Goal: Entertainment & Leisure: Consume media (video, audio)

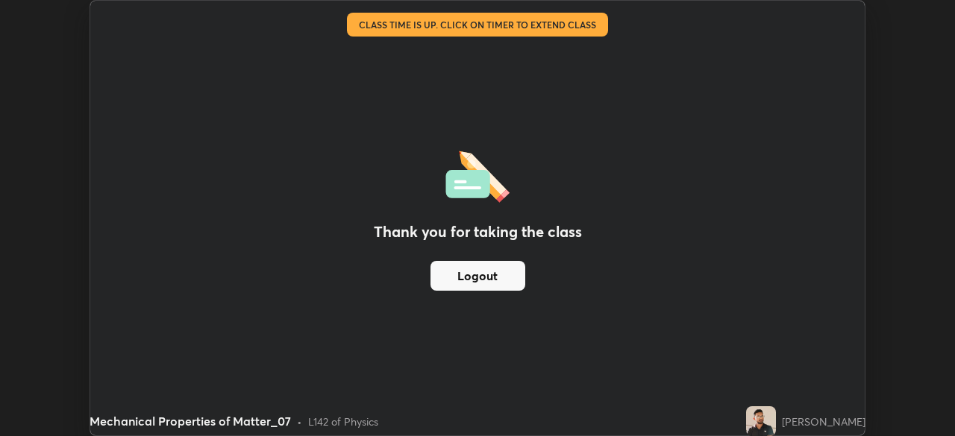
scroll to position [74156, 73638]
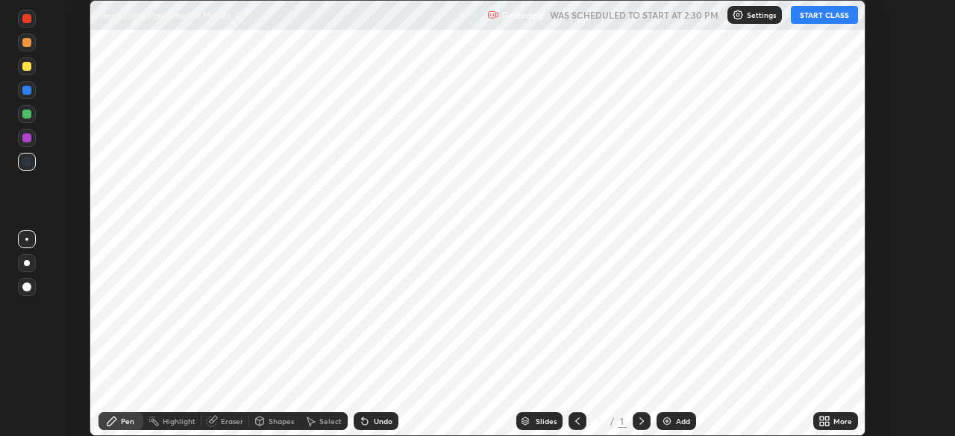
scroll to position [436, 954]
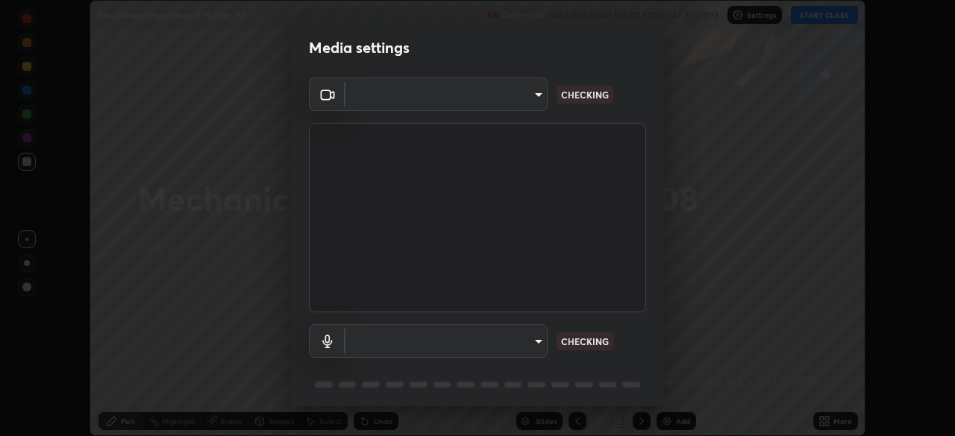
type input "ff4612d2c1958564e6cb1cac31c4ef4a2f00682b0ee0ae7140970f038a5c949b"
click at [380, 339] on body "Erase all Mechanical Properties of Matter_08 Recording WAS SCHEDULED TO START A…" at bounding box center [477, 218] width 955 height 436
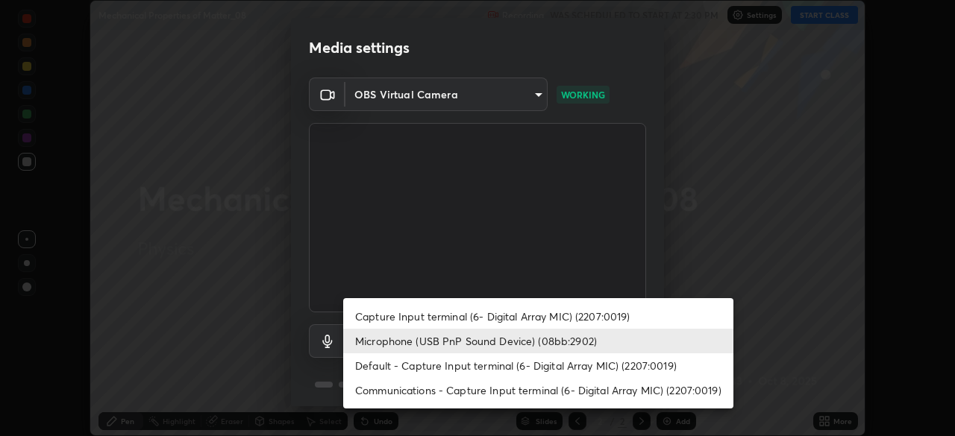
click at [380, 343] on li "Microphone (USB PnP Sound Device) (08bb:2902)" at bounding box center [538, 341] width 390 height 25
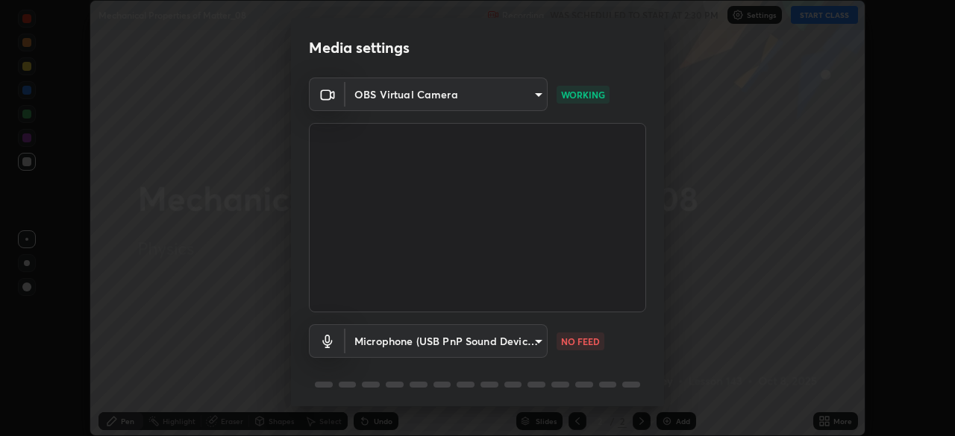
scroll to position [53, 0]
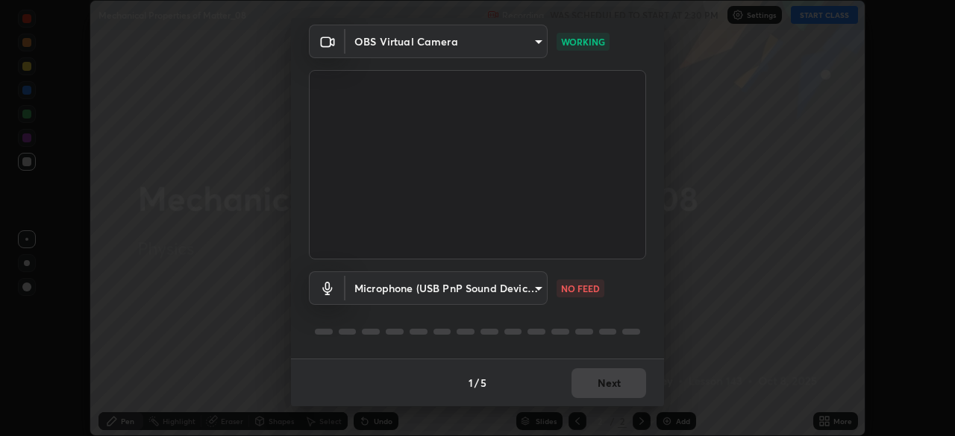
click at [394, 275] on body "Erase all Mechanical Properties of Matter_08 Recording WAS SCHEDULED TO START A…" at bounding box center [477, 218] width 955 height 436
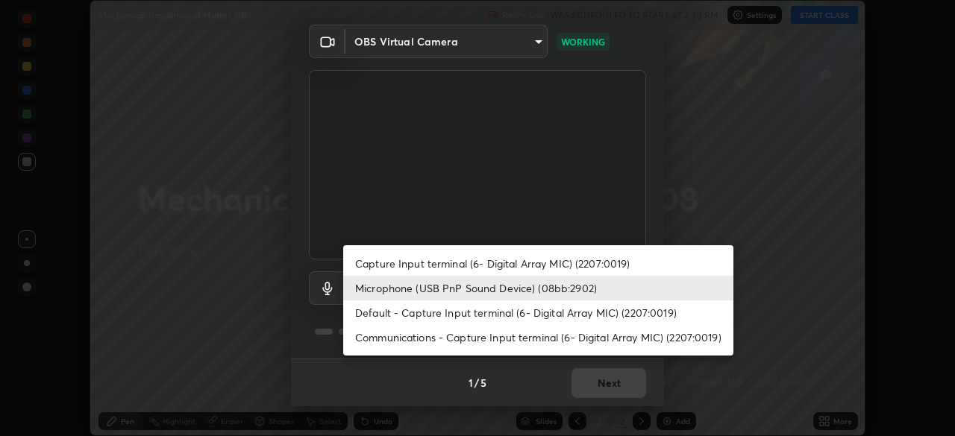
click at [386, 264] on li "Capture Input terminal (6- Digital Array MIC) (2207:0019)" at bounding box center [538, 263] width 390 height 25
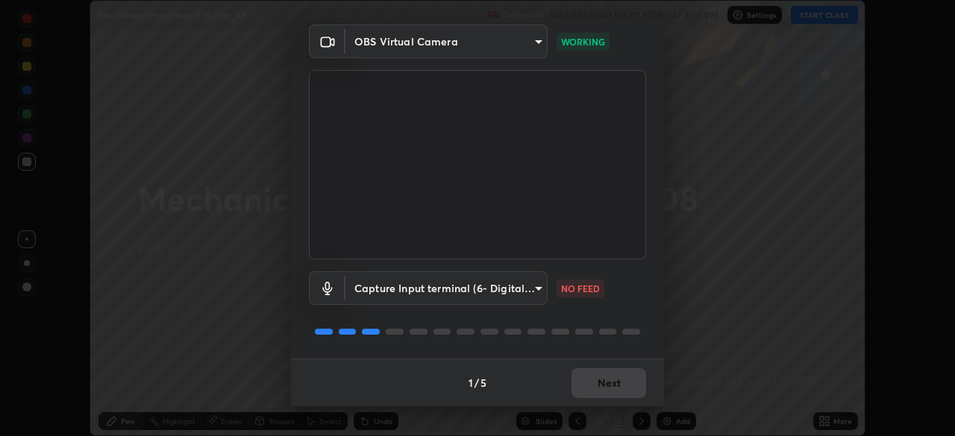
click at [386, 295] on body "Erase all Mechanical Properties of Matter_08 Recording WAS SCHEDULED TO START A…" at bounding box center [477, 218] width 955 height 436
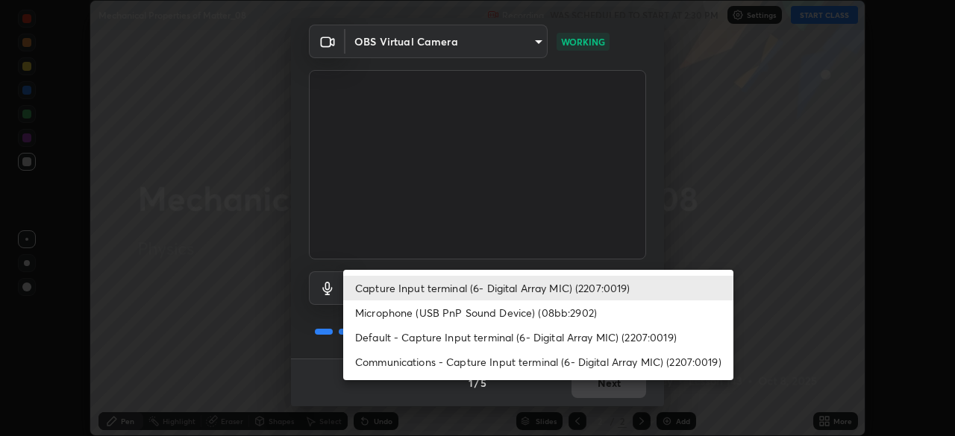
click at [390, 314] on li "Microphone (USB PnP Sound Device) (08bb:2902)" at bounding box center [538, 313] width 390 height 25
type input "04a8a27fa4194597baf6af9d29611c1a494a9ac00c5f2bfa8fd03593fea553d7"
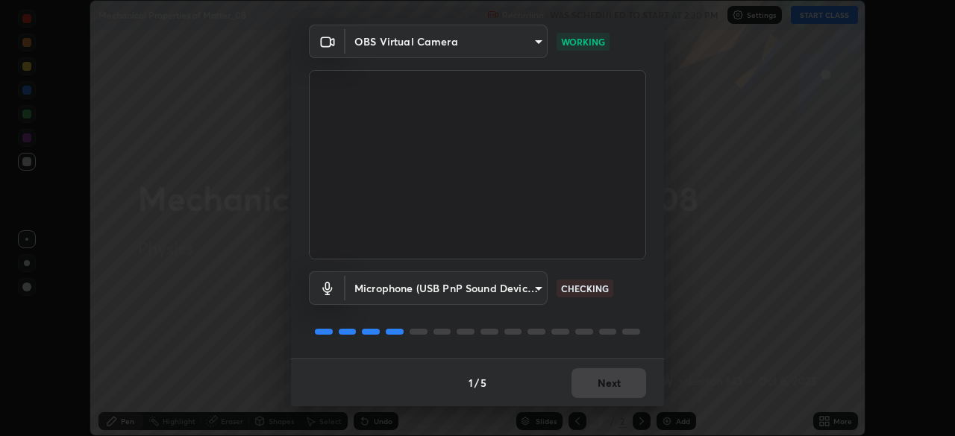
click at [589, 384] on div "1 / 5 Next" at bounding box center [477, 383] width 373 height 48
click at [588, 385] on button "Next" at bounding box center [608, 383] width 75 height 30
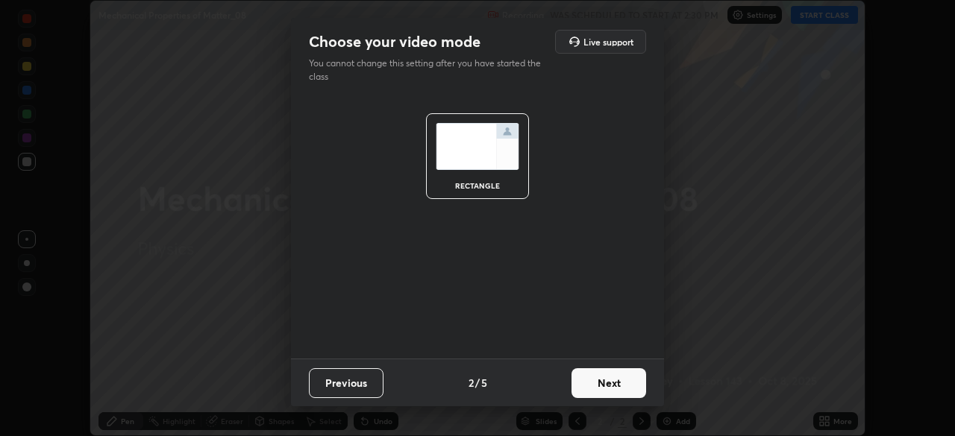
scroll to position [0, 0]
click at [590, 380] on button "Next" at bounding box center [608, 383] width 75 height 30
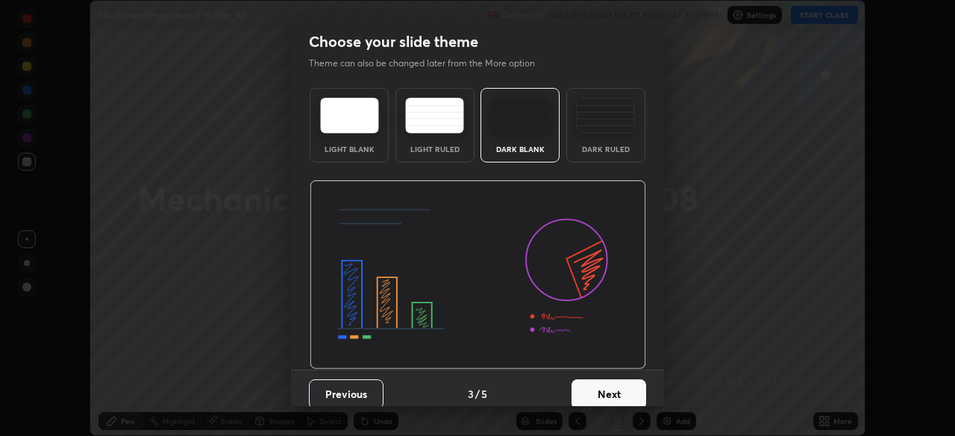
scroll to position [11, 0]
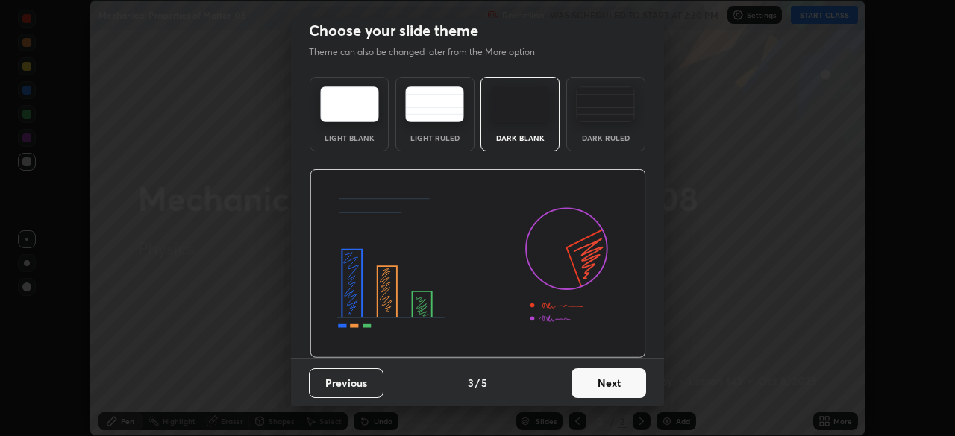
click at [592, 381] on button "Next" at bounding box center [608, 383] width 75 height 30
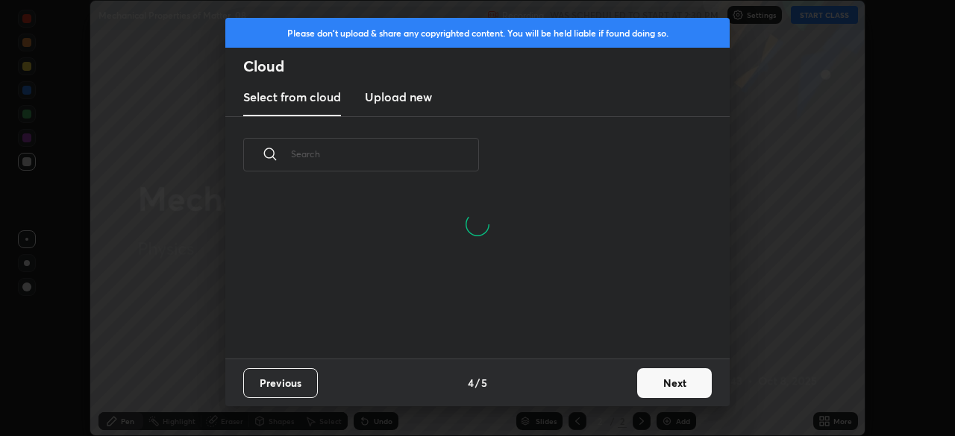
click at [659, 388] on button "Next" at bounding box center [674, 383] width 75 height 30
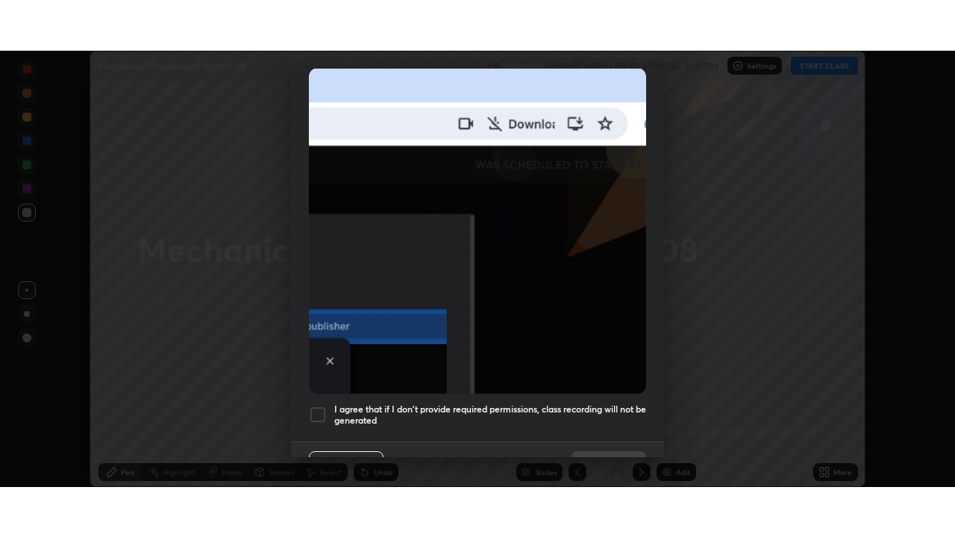
scroll to position [357, 0]
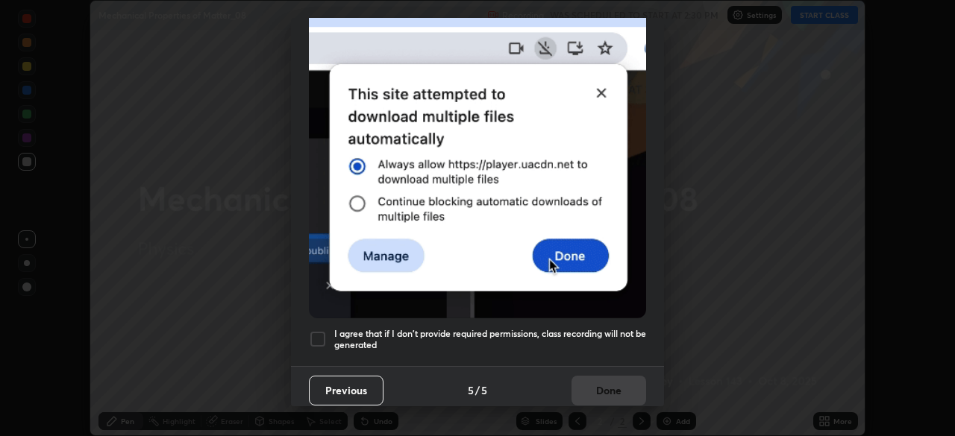
click at [318, 330] on div at bounding box center [318, 339] width 18 height 18
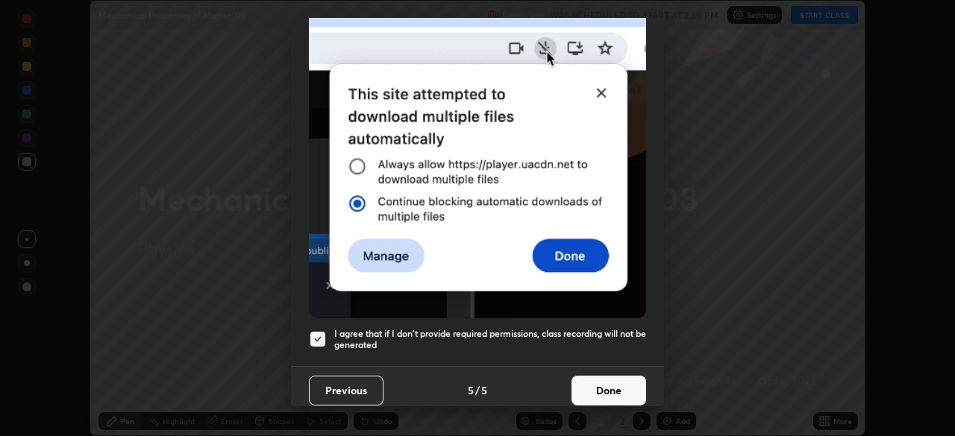
click at [583, 384] on button "Done" at bounding box center [608, 391] width 75 height 30
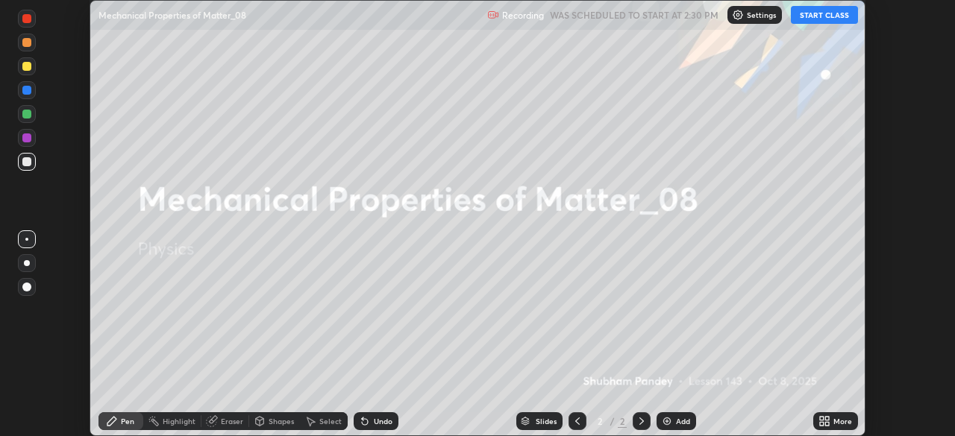
click at [818, 18] on button "START CLASS" at bounding box center [824, 15] width 67 height 18
click at [833, 427] on div "More" at bounding box center [835, 421] width 45 height 18
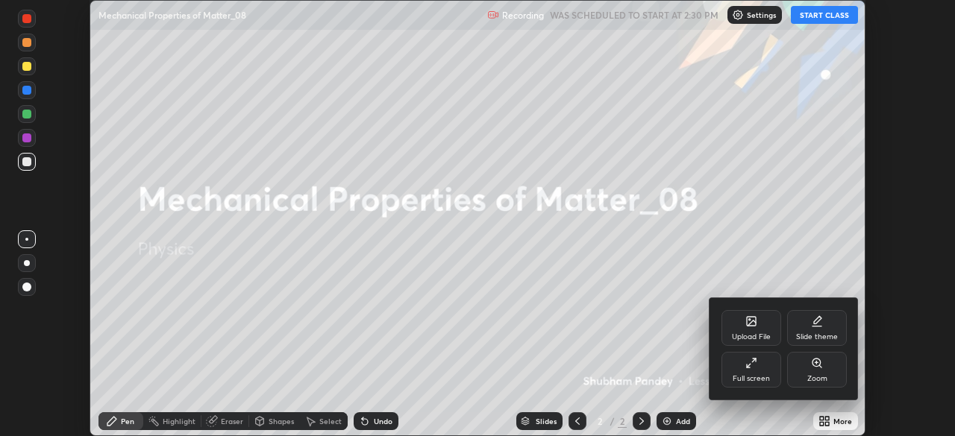
click at [756, 372] on div "Full screen" at bounding box center [751, 370] width 60 height 36
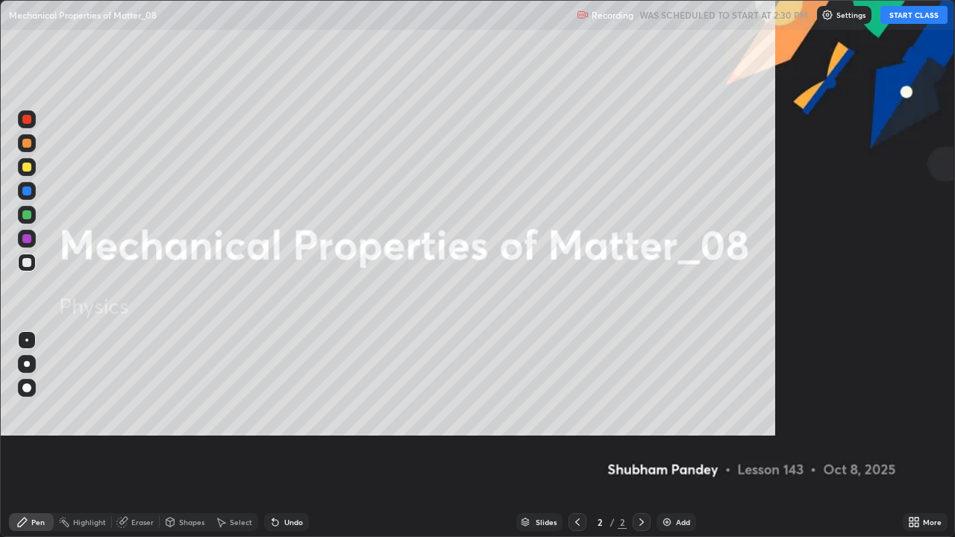
scroll to position [537, 955]
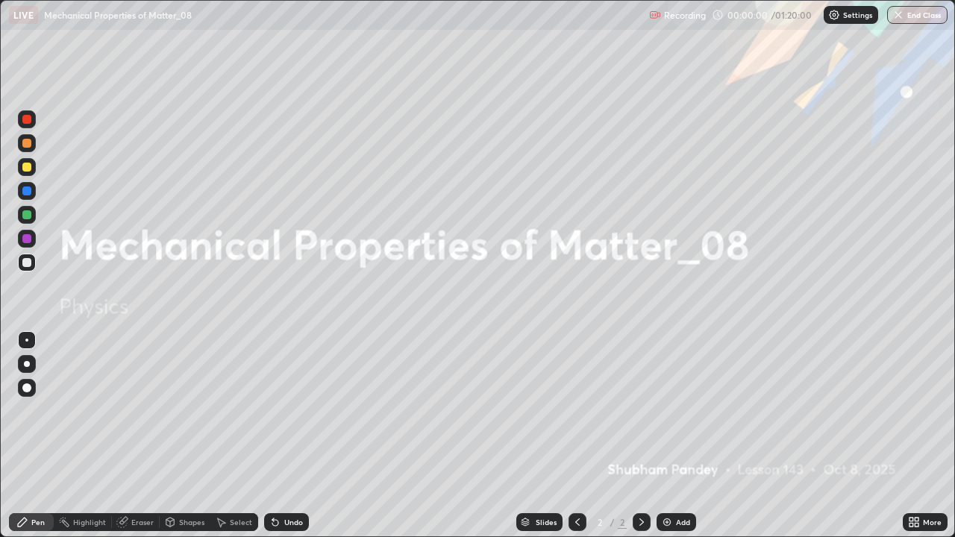
click at [25, 170] on div at bounding box center [26, 167] width 9 height 9
click at [668, 436] on img at bounding box center [667, 522] width 12 height 12
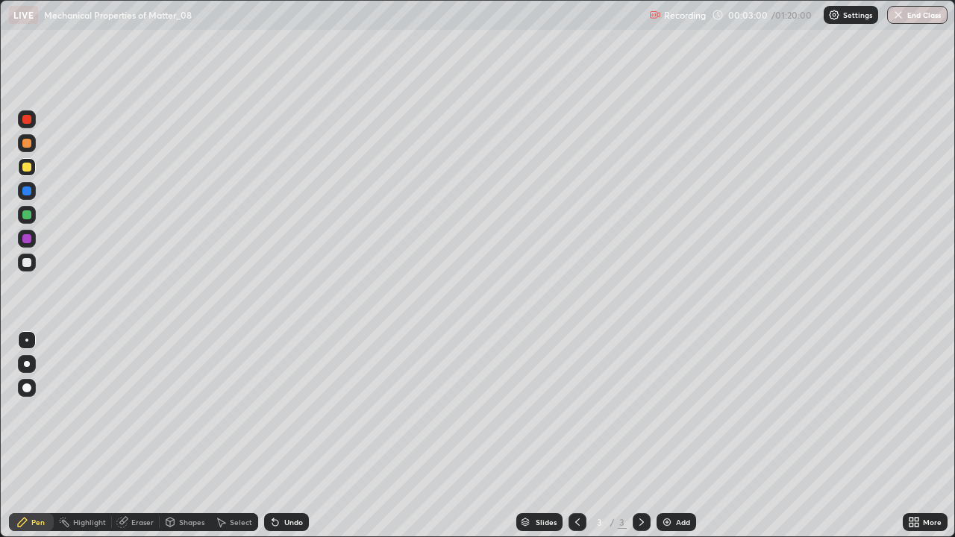
click at [25, 167] on div at bounding box center [26, 167] width 9 height 9
click at [25, 166] on div at bounding box center [26, 167] width 9 height 9
click at [25, 164] on div at bounding box center [26, 167] width 9 height 9
click at [26, 357] on div at bounding box center [27, 364] width 18 height 18
click at [192, 436] on div "Shapes" at bounding box center [191, 521] width 25 height 7
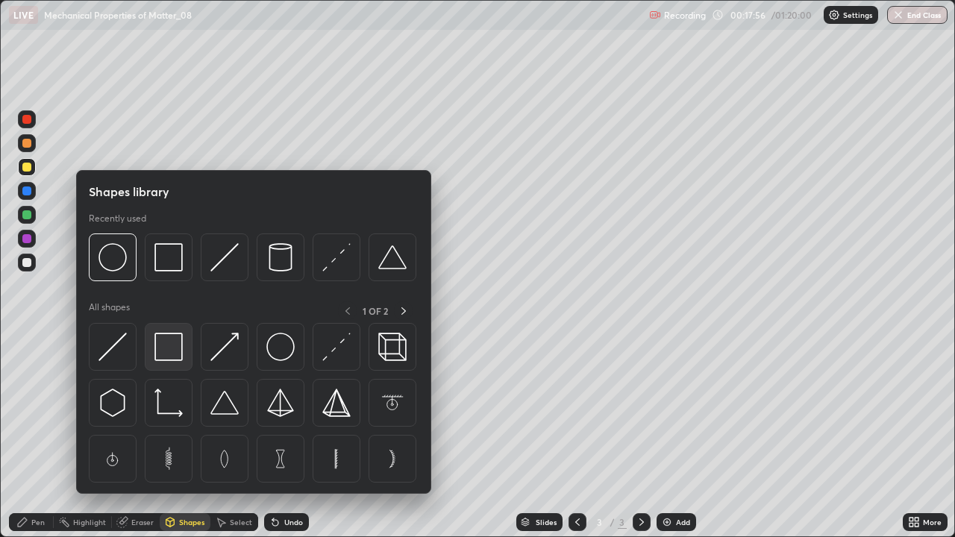
click at [162, 348] on img at bounding box center [168, 347] width 28 height 28
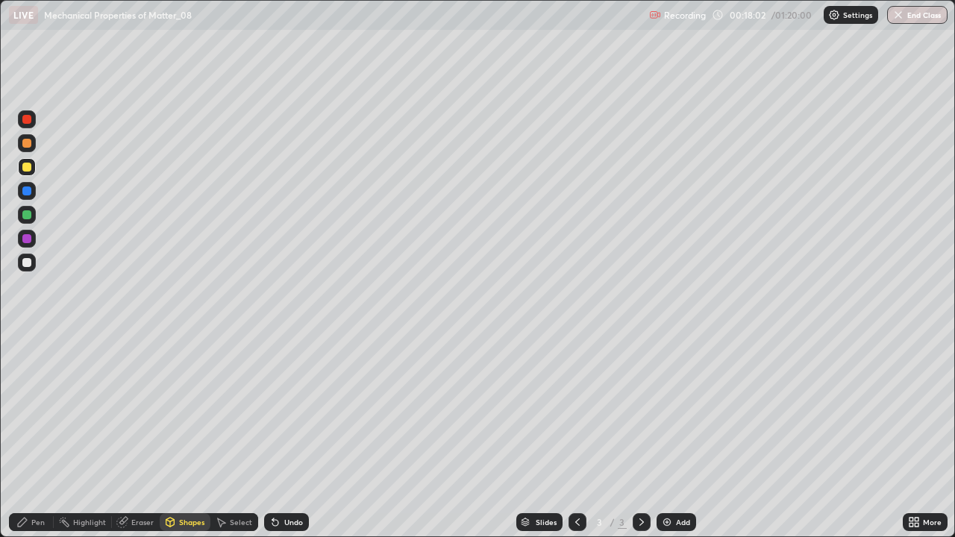
click at [189, 436] on div "Shapes" at bounding box center [191, 521] width 25 height 7
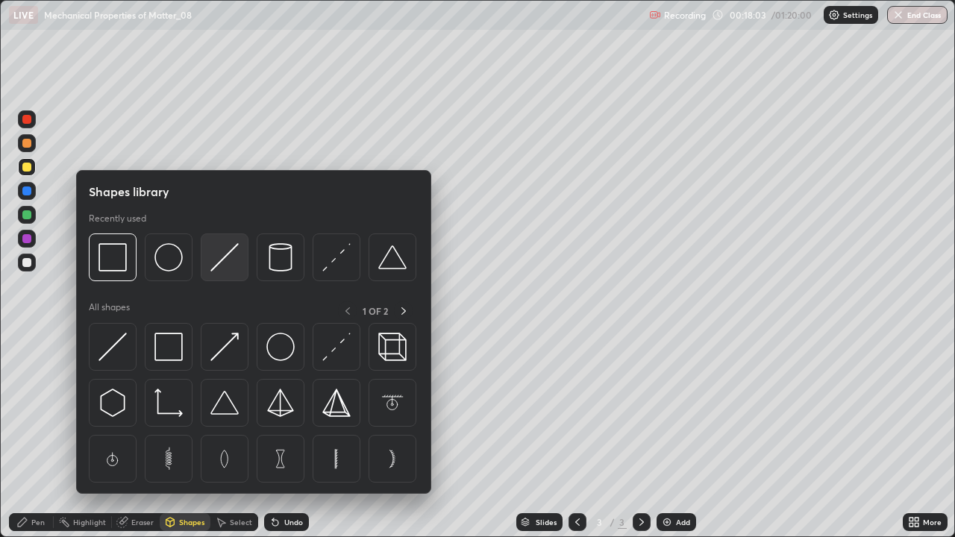
click at [222, 263] on img at bounding box center [224, 257] width 28 height 28
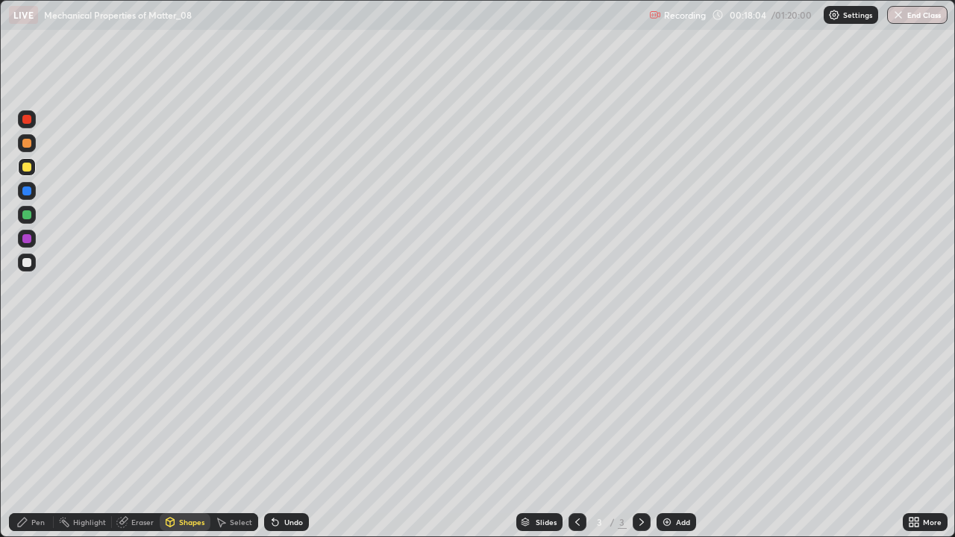
click at [29, 192] on div at bounding box center [26, 190] width 9 height 9
click at [139, 436] on div "Eraser" at bounding box center [142, 521] width 22 height 7
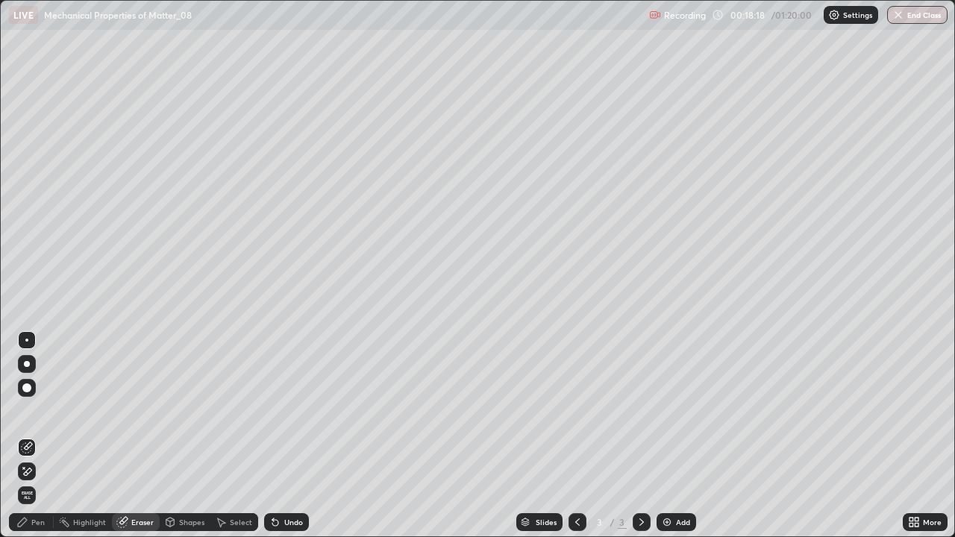
click at [137, 436] on div "Eraser" at bounding box center [142, 521] width 22 height 7
click at [192, 436] on div "Shapes" at bounding box center [191, 521] width 25 height 7
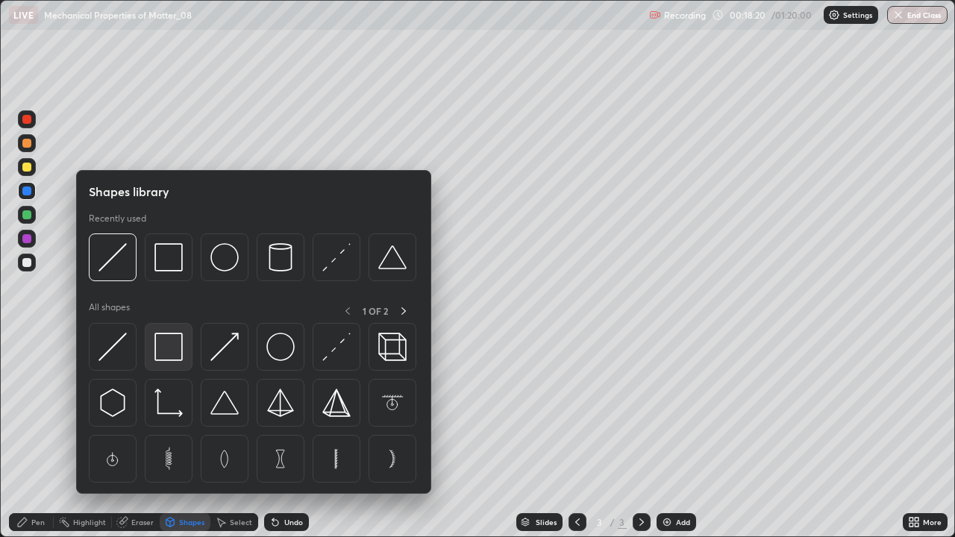
click at [175, 342] on img at bounding box center [168, 347] width 28 height 28
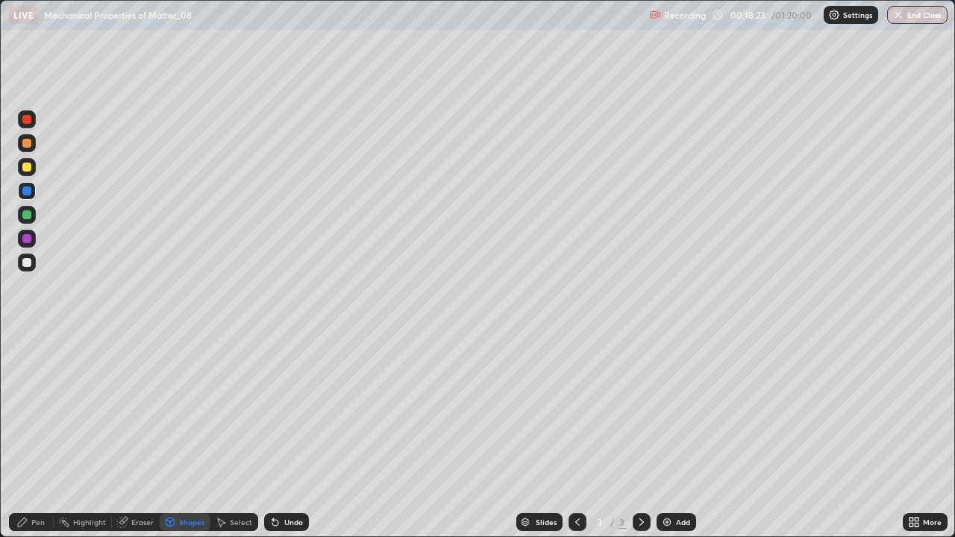
click at [185, 436] on div "Shapes" at bounding box center [191, 521] width 25 height 7
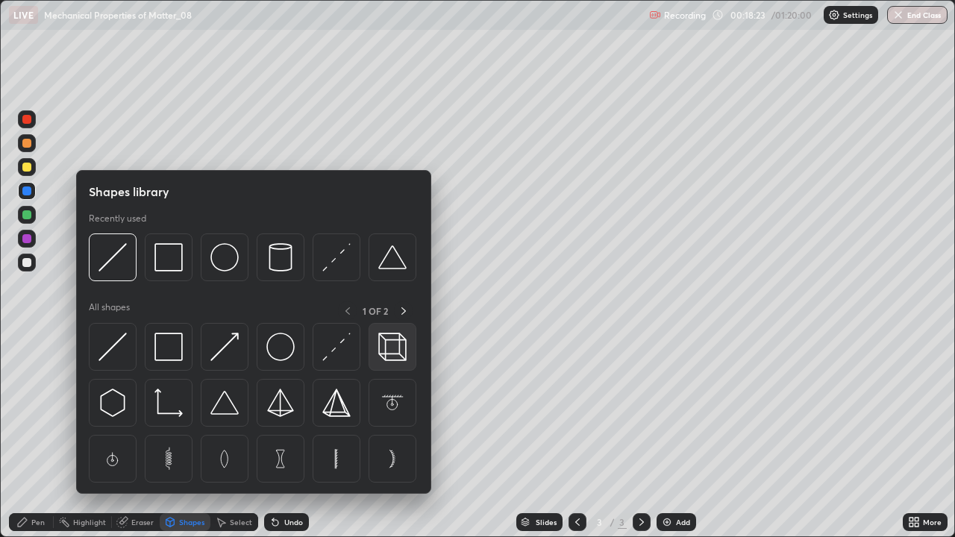
click at [383, 354] on img at bounding box center [392, 347] width 28 height 28
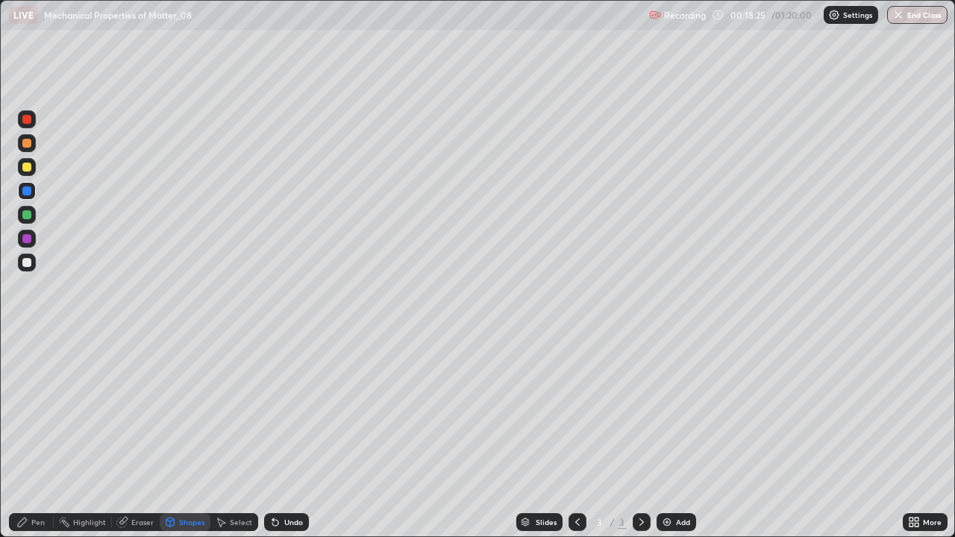
click at [25, 261] on div at bounding box center [26, 262] width 9 height 9
click at [32, 436] on div "Pen" at bounding box center [31, 522] width 45 height 18
click at [25, 263] on div at bounding box center [26, 262] width 9 height 9
click at [236, 436] on div "Select" at bounding box center [241, 521] width 22 height 7
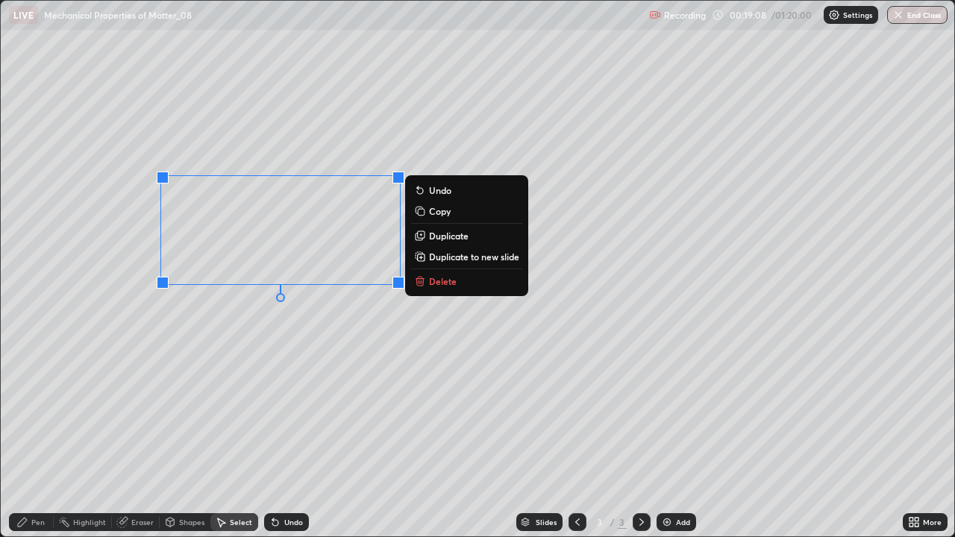
click at [447, 239] on p "Duplicate" at bounding box center [449, 236] width 40 height 12
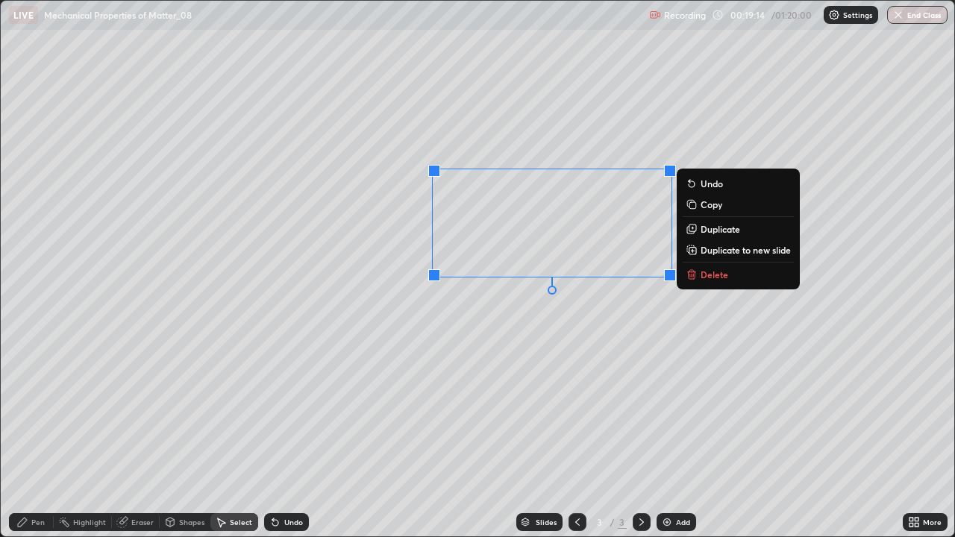
click at [501, 334] on div "0 ° Undo Copy Duplicate Duplicate to new slide Delete" at bounding box center [477, 269] width 953 height 536
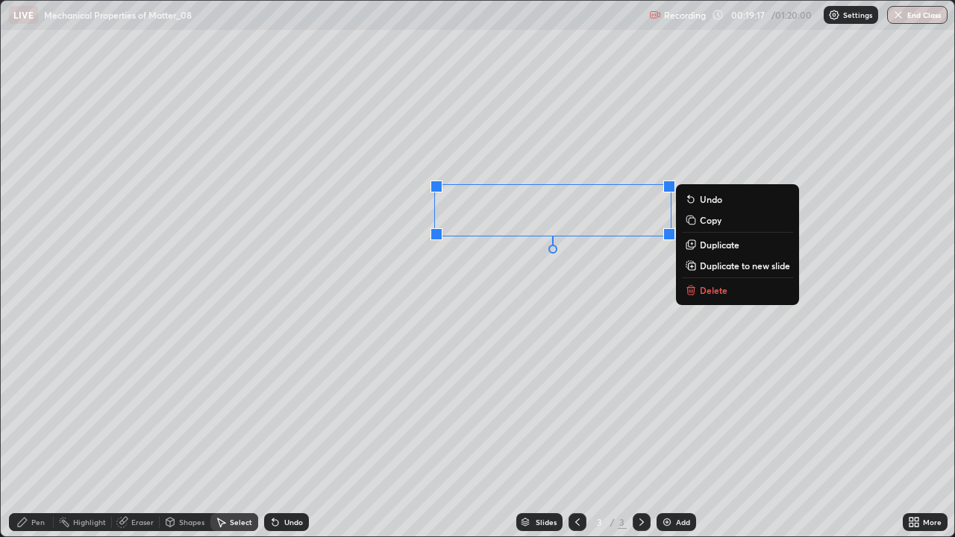
click at [700, 292] on p "Delete" at bounding box center [714, 290] width 28 height 12
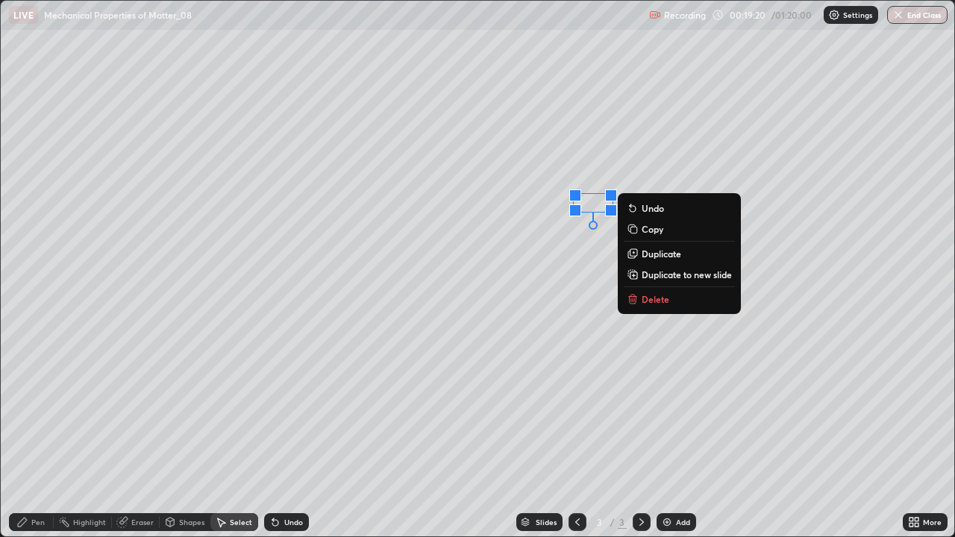
click at [656, 300] on p "Delete" at bounding box center [655, 299] width 28 height 12
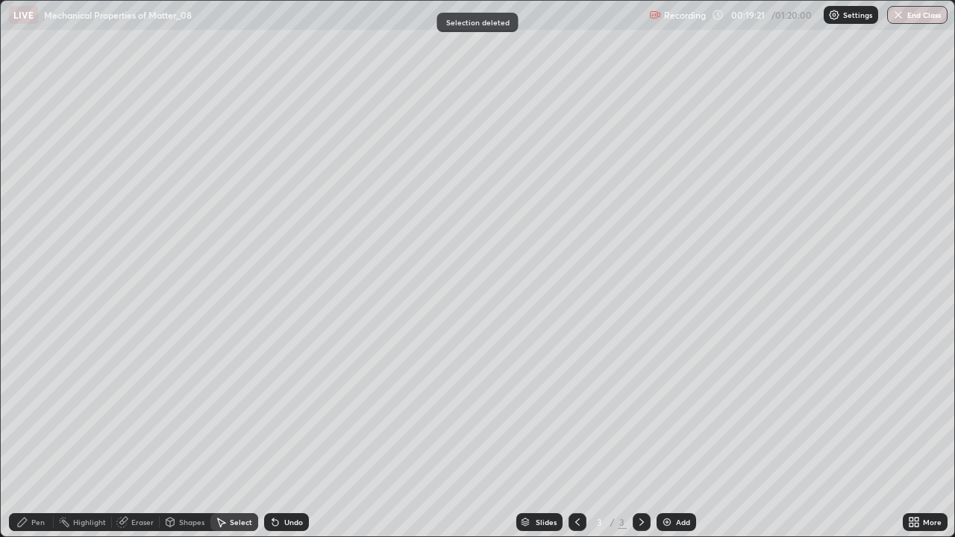
click at [32, 436] on div "Pen" at bounding box center [31, 522] width 45 height 18
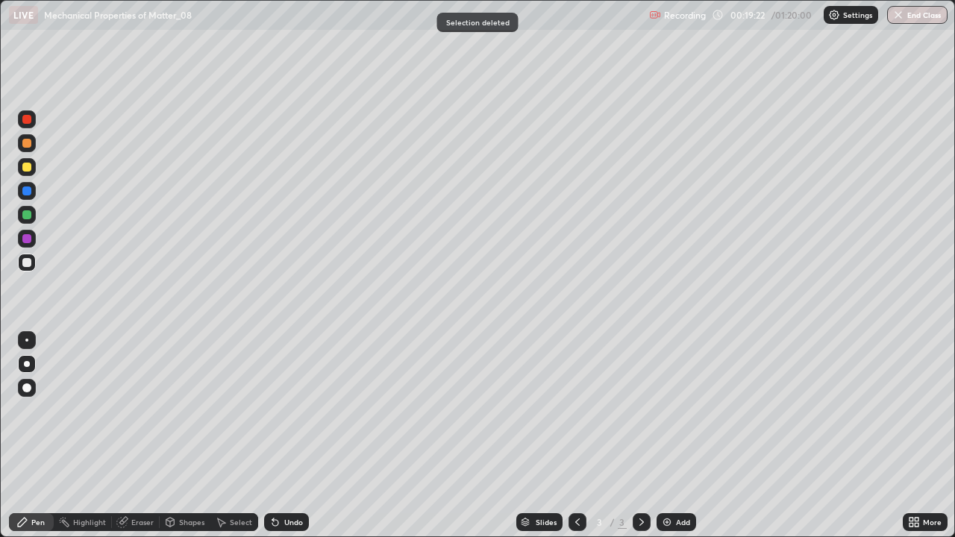
click at [23, 194] on div at bounding box center [26, 190] width 9 height 9
click at [31, 436] on div "Pen" at bounding box center [31, 522] width 45 height 18
click at [26, 263] on div at bounding box center [26, 262] width 9 height 9
click at [276, 436] on icon at bounding box center [275, 523] width 6 height 6
click at [32, 142] on div at bounding box center [27, 143] width 18 height 18
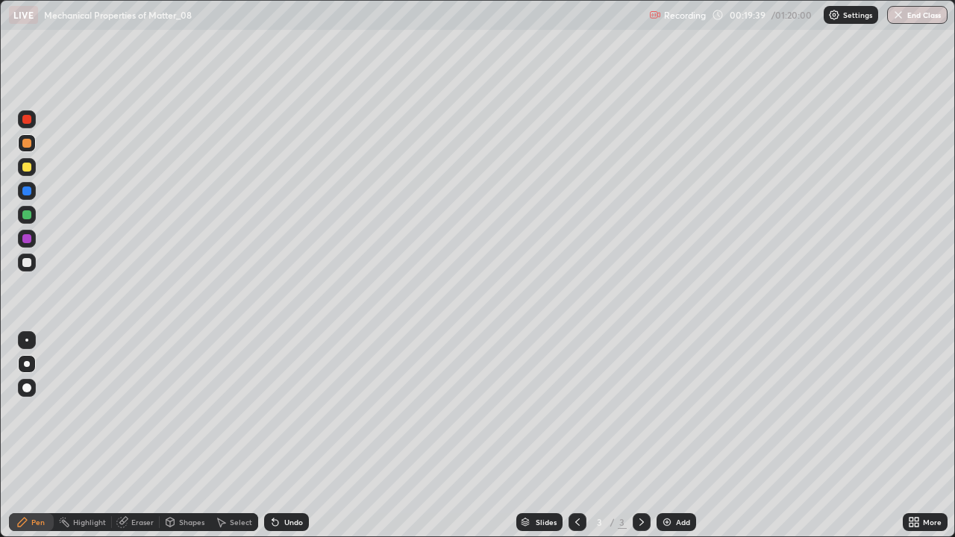
click at [26, 238] on div at bounding box center [26, 238] width 9 height 9
click at [34, 266] on div at bounding box center [27, 263] width 18 height 18
click at [28, 269] on div at bounding box center [27, 263] width 18 height 18
click at [668, 436] on img at bounding box center [667, 522] width 12 height 12
click at [23, 168] on div at bounding box center [26, 167] width 9 height 9
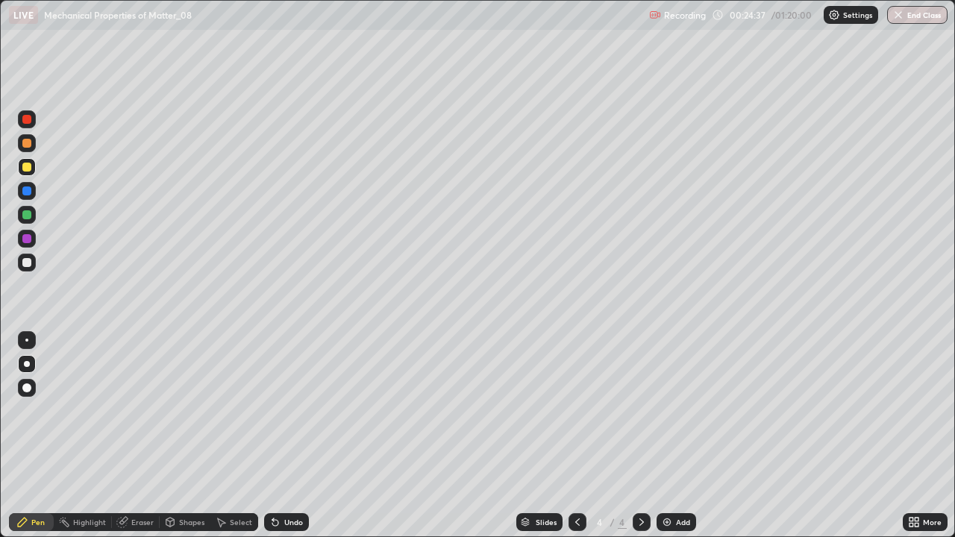
click at [180, 436] on div "Shapes" at bounding box center [191, 521] width 25 height 7
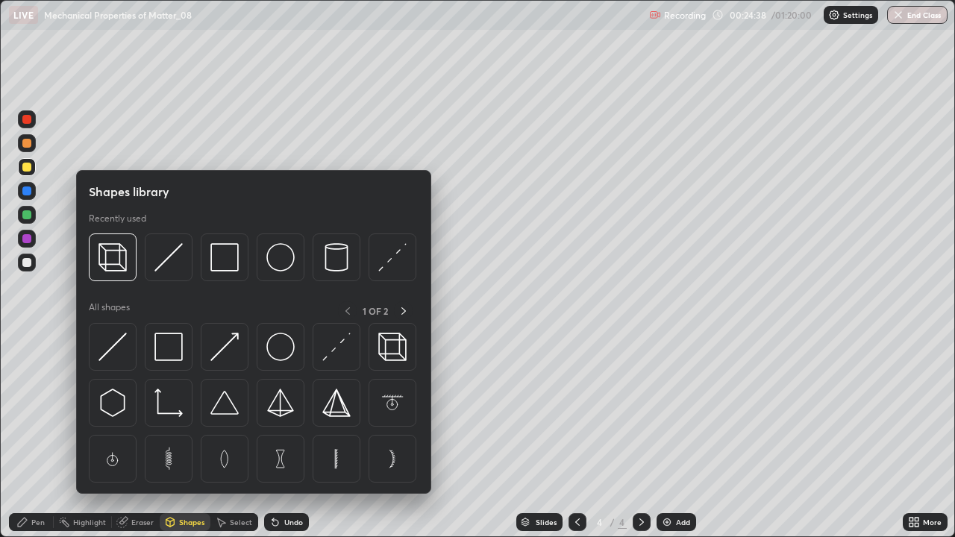
click at [219, 257] on img at bounding box center [224, 257] width 28 height 28
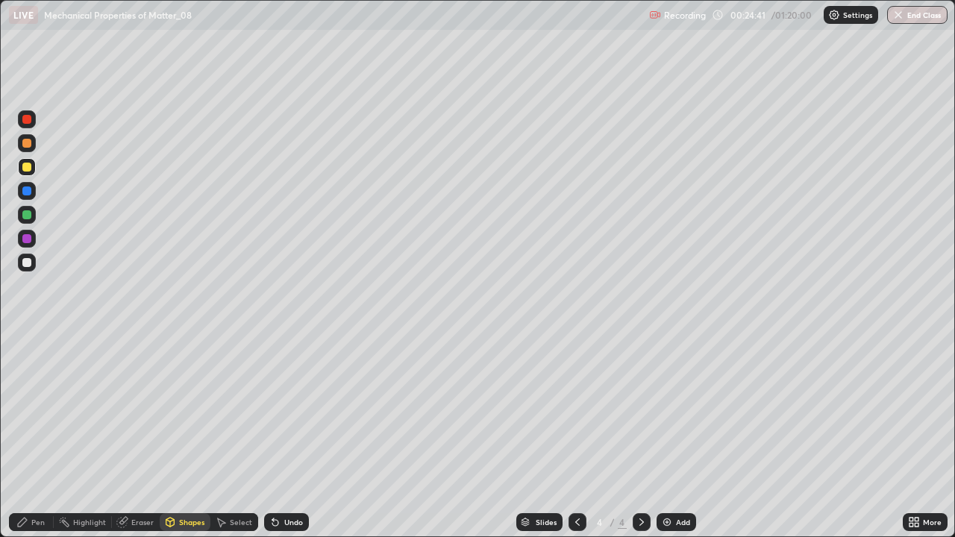
click at [187, 436] on div "Shapes" at bounding box center [191, 521] width 25 height 7
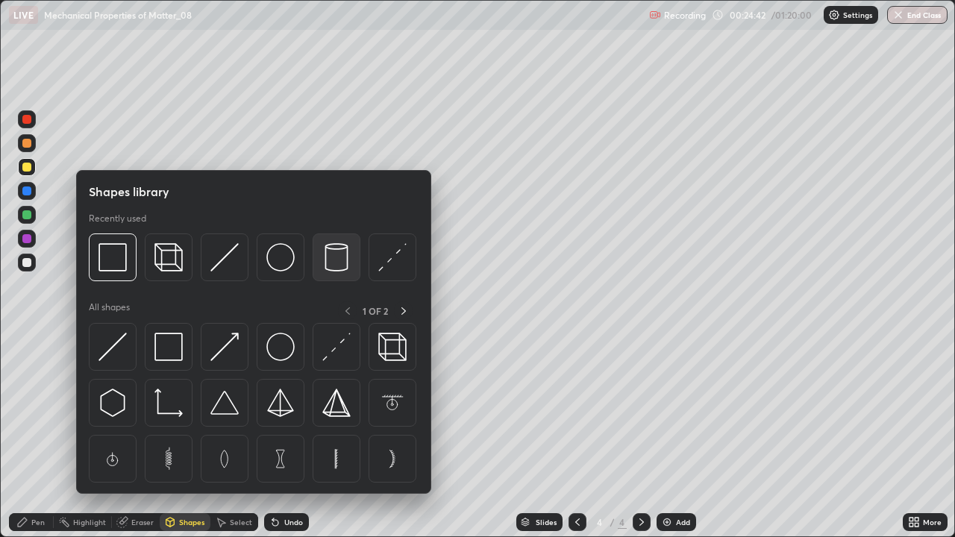
click at [332, 254] on img at bounding box center [336, 257] width 28 height 28
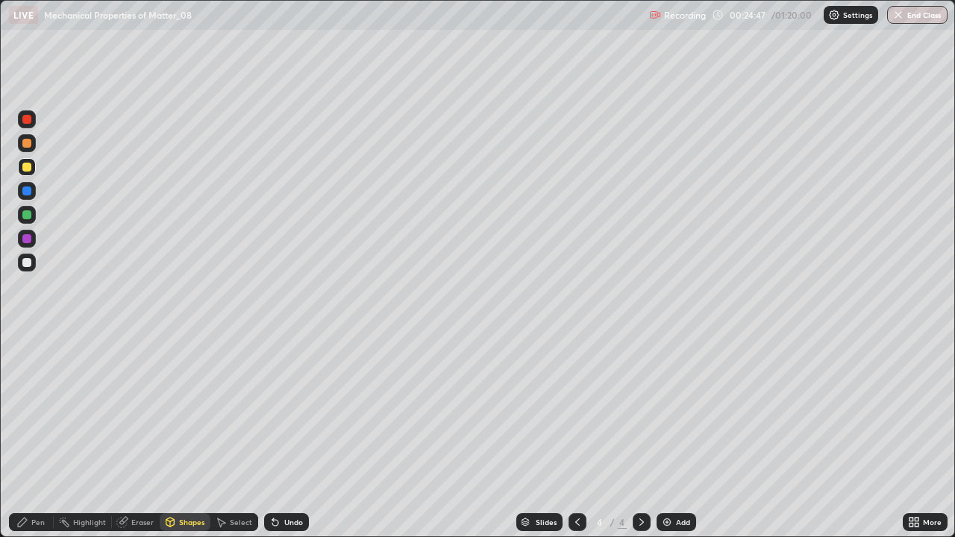
click at [23, 191] on div at bounding box center [26, 190] width 9 height 9
click at [179, 436] on div "Shapes" at bounding box center [191, 521] width 25 height 7
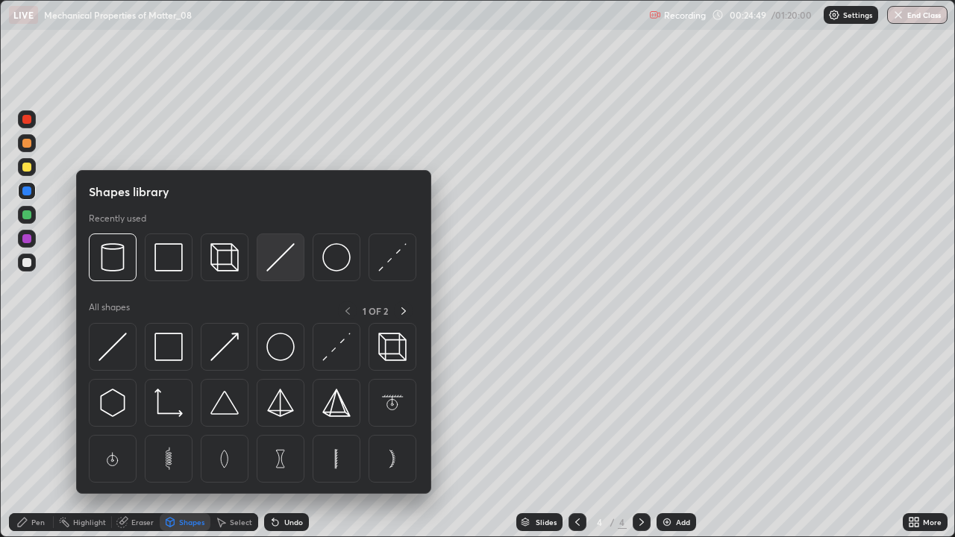
click at [276, 260] on img at bounding box center [280, 257] width 28 height 28
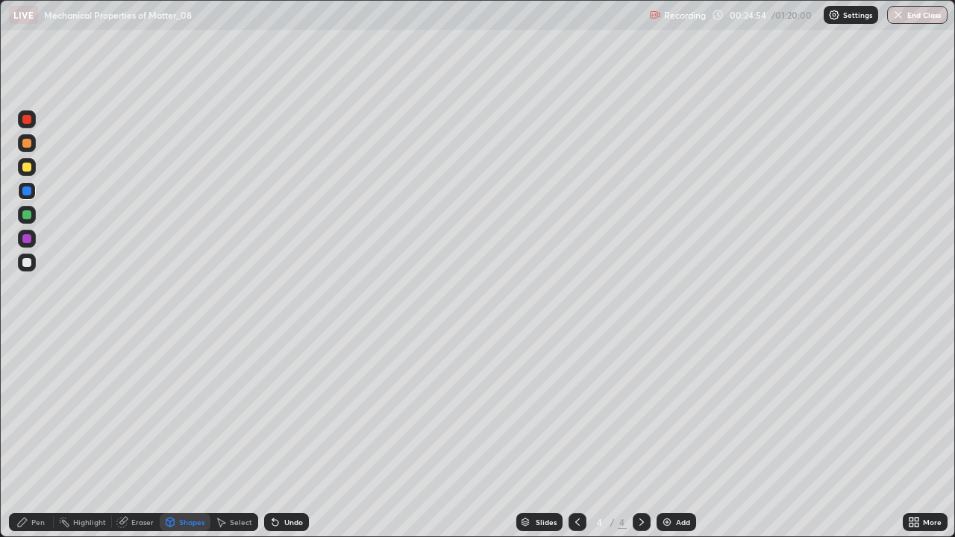
click at [37, 436] on div "Pen" at bounding box center [37, 521] width 13 height 7
click at [23, 259] on div at bounding box center [26, 262] width 9 height 9
click at [284, 436] on div "Undo" at bounding box center [293, 521] width 19 height 7
click at [273, 436] on icon at bounding box center [275, 523] width 6 height 6
click at [272, 436] on icon at bounding box center [275, 523] width 6 height 6
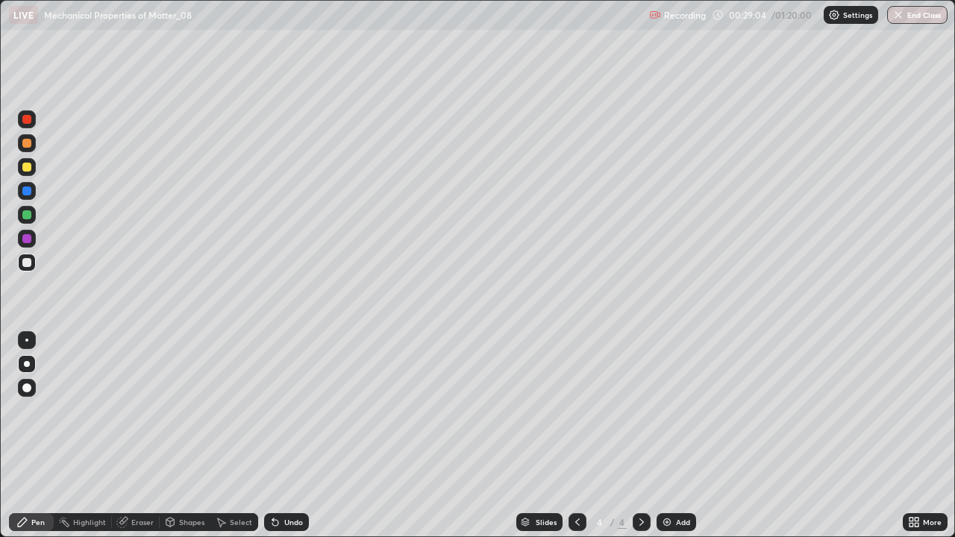
click at [671, 436] on img at bounding box center [667, 522] width 12 height 12
click at [35, 165] on div at bounding box center [27, 167] width 18 height 18
click at [28, 261] on div at bounding box center [26, 262] width 9 height 9
click at [666, 436] on img at bounding box center [667, 522] width 12 height 12
click at [27, 192] on div at bounding box center [26, 190] width 9 height 9
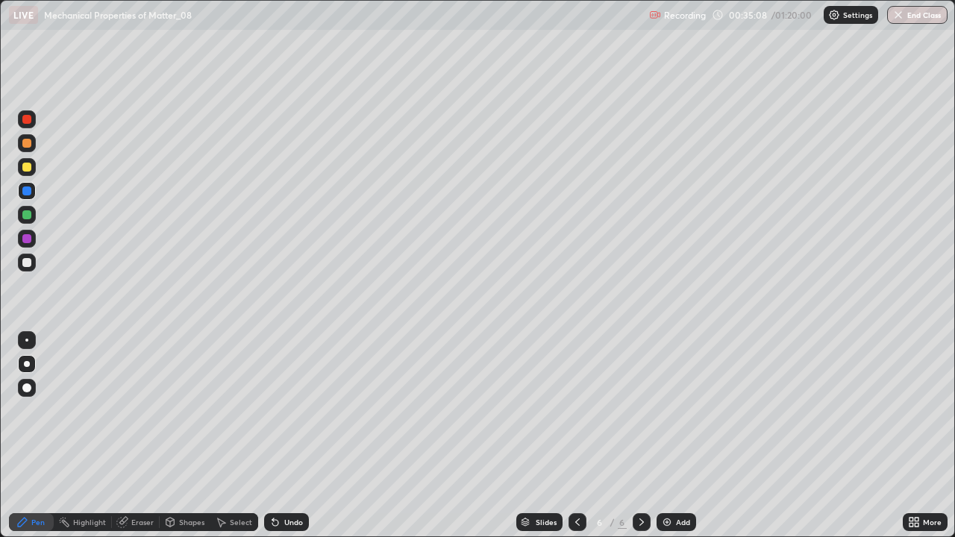
click at [186, 436] on div "Shapes" at bounding box center [191, 521] width 25 height 7
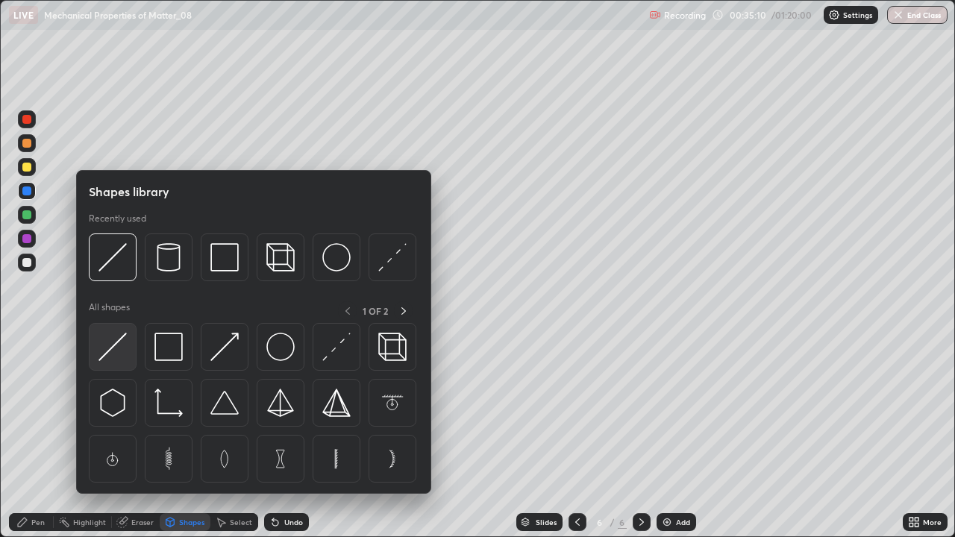
click at [117, 342] on img at bounding box center [112, 347] width 28 height 28
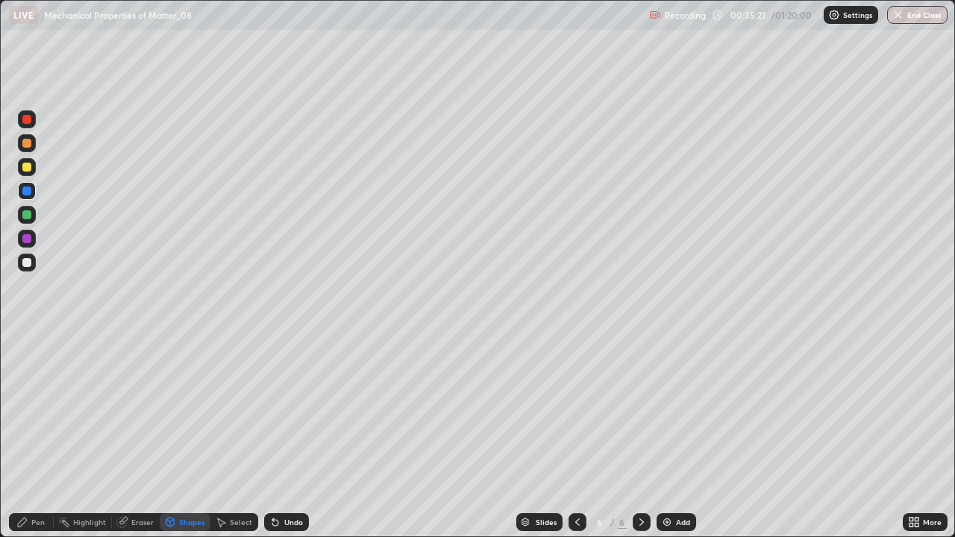
click at [33, 436] on div "Pen" at bounding box center [37, 521] width 13 height 7
click at [27, 122] on div at bounding box center [26, 119] width 9 height 9
click at [26, 163] on div at bounding box center [26, 167] width 9 height 9
click at [23, 258] on div at bounding box center [26, 262] width 9 height 9
click at [28, 166] on div at bounding box center [26, 167] width 9 height 9
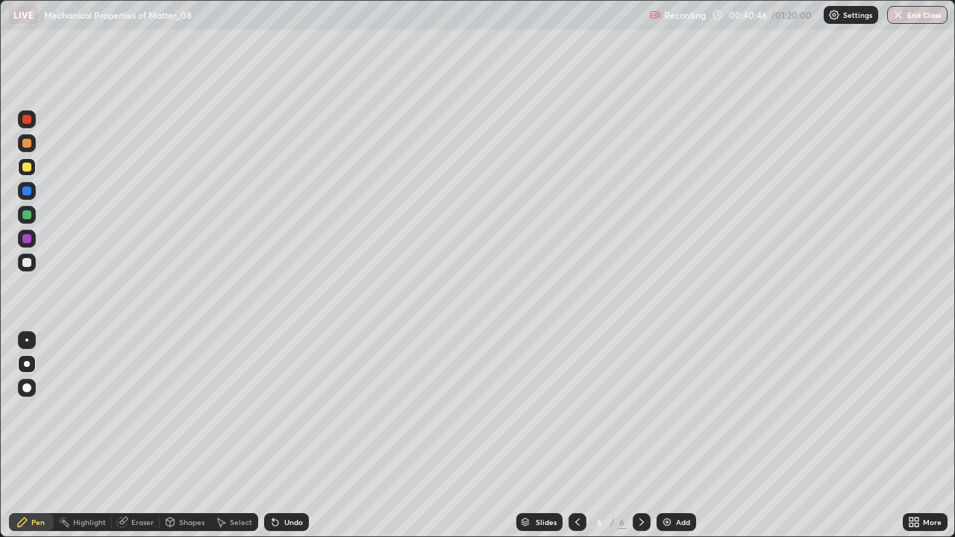
click at [24, 195] on div at bounding box center [26, 190] width 9 height 9
click at [29, 169] on div at bounding box center [26, 167] width 9 height 9
click at [27, 118] on div at bounding box center [26, 119] width 9 height 9
click at [239, 436] on div "Select" at bounding box center [241, 521] width 22 height 7
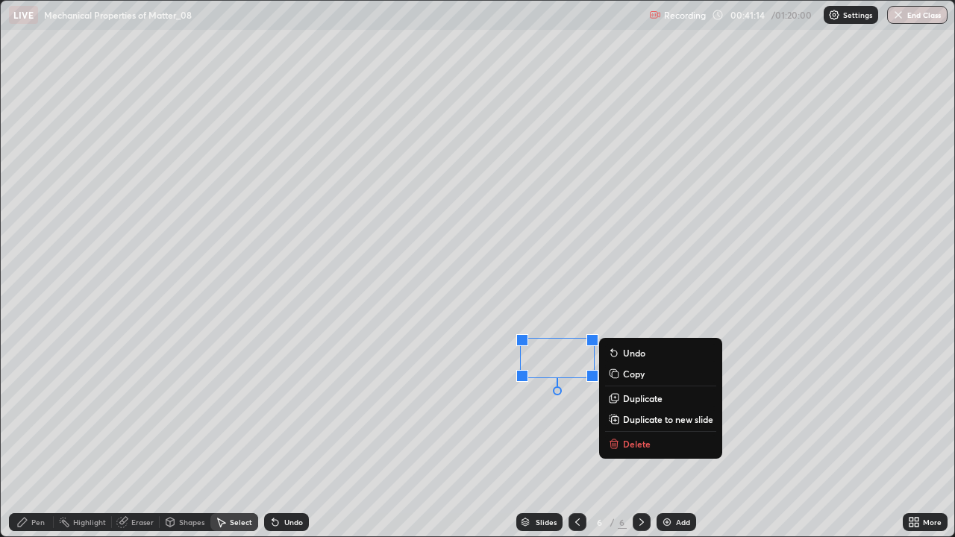
click at [37, 436] on div "Pen" at bounding box center [37, 521] width 13 height 7
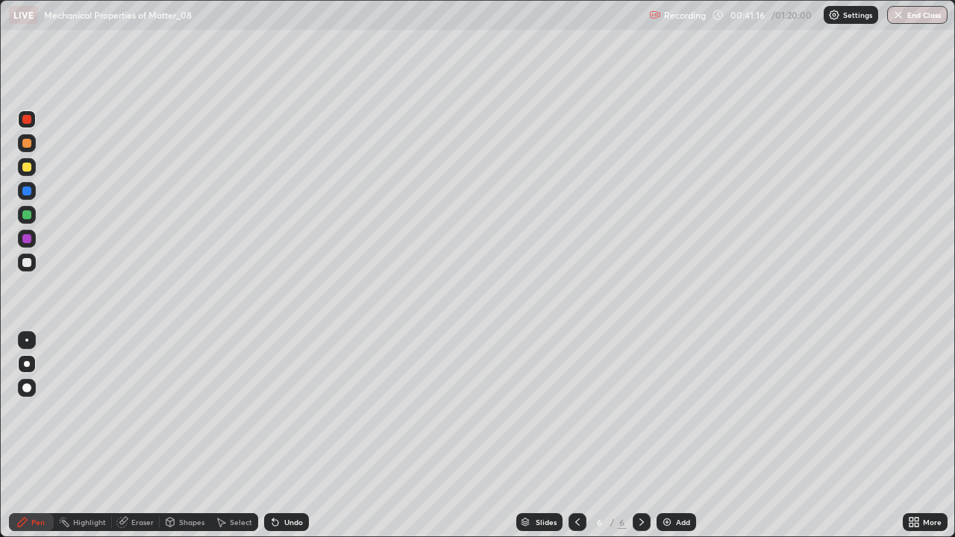
click at [31, 167] on div at bounding box center [26, 167] width 9 height 9
click at [26, 189] on div at bounding box center [26, 190] width 9 height 9
click at [29, 166] on div at bounding box center [26, 167] width 9 height 9
click at [27, 120] on div at bounding box center [26, 119] width 9 height 9
click at [23, 263] on div at bounding box center [26, 262] width 9 height 9
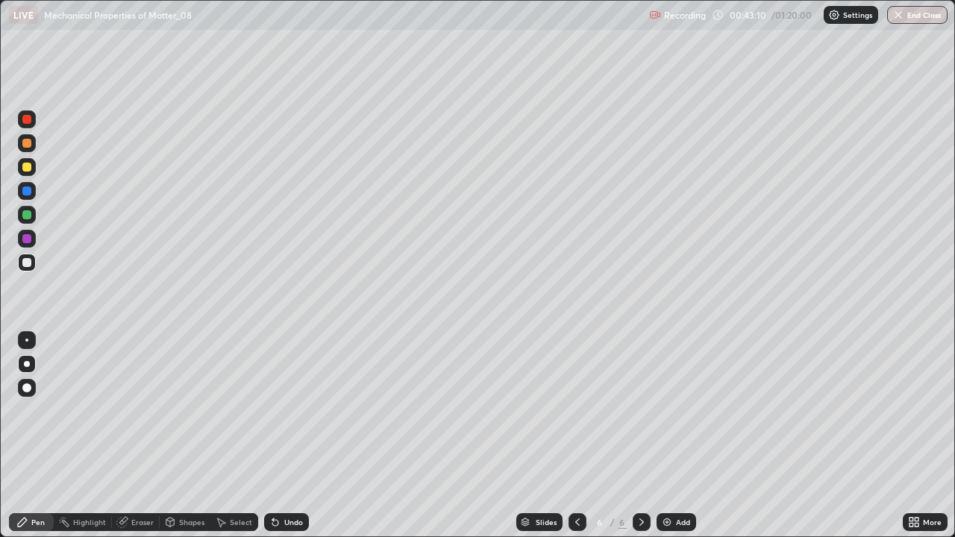
click at [667, 436] on img at bounding box center [667, 522] width 12 height 12
click at [24, 164] on div at bounding box center [26, 167] width 9 height 9
click at [186, 436] on div "Shapes" at bounding box center [191, 521] width 25 height 7
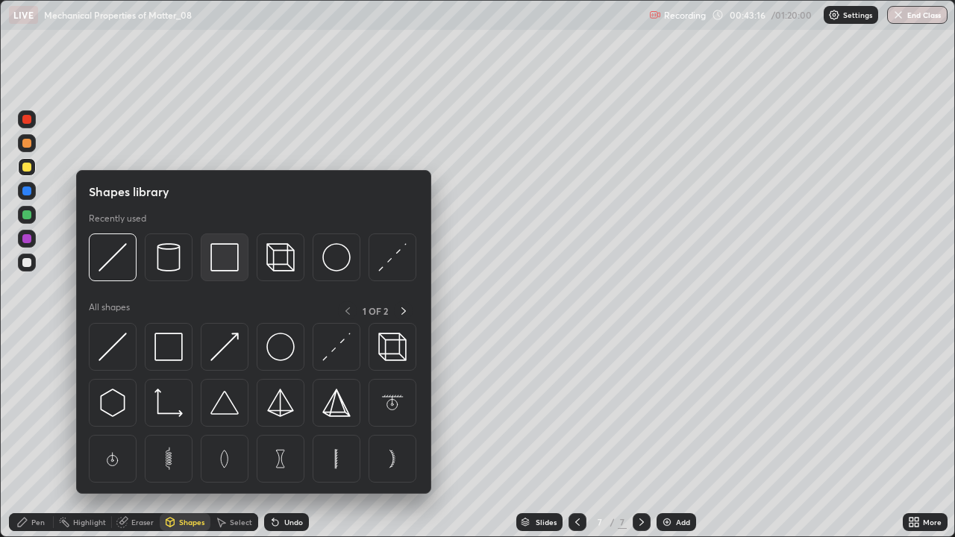
click at [220, 256] on img at bounding box center [224, 257] width 28 height 28
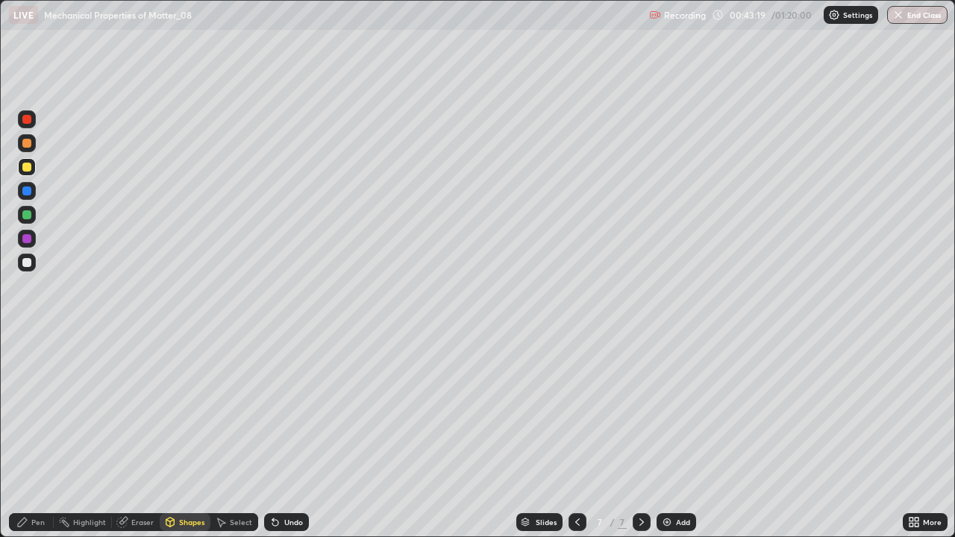
click at [198, 436] on div "Shapes" at bounding box center [185, 522] width 51 height 18
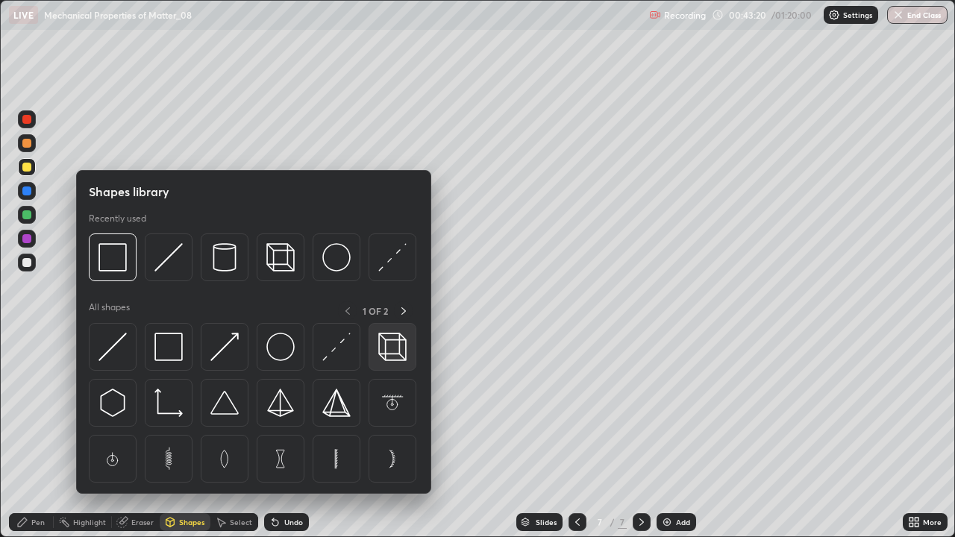
click at [393, 347] on img at bounding box center [392, 347] width 28 height 28
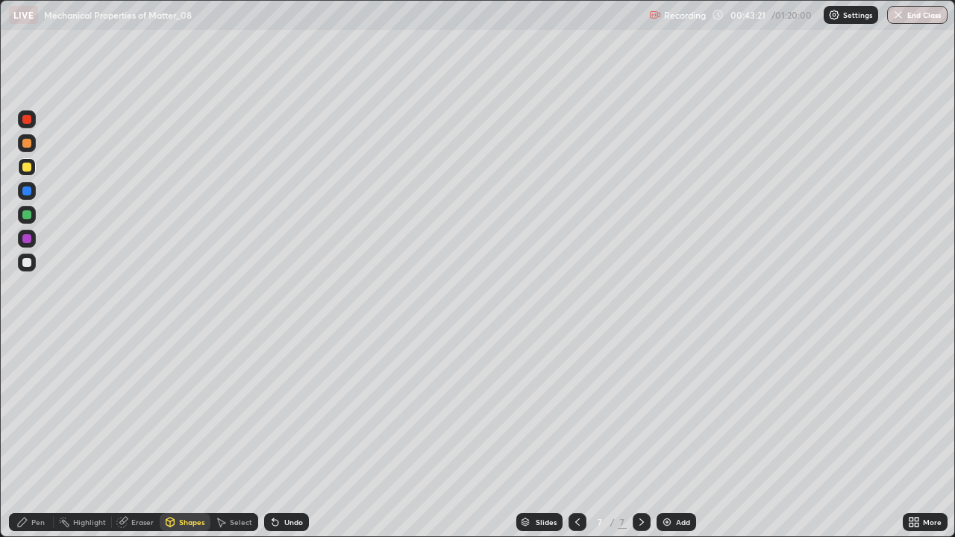
click at [22, 261] on div at bounding box center [27, 263] width 18 height 18
click at [190, 436] on div "Shapes" at bounding box center [185, 522] width 51 height 18
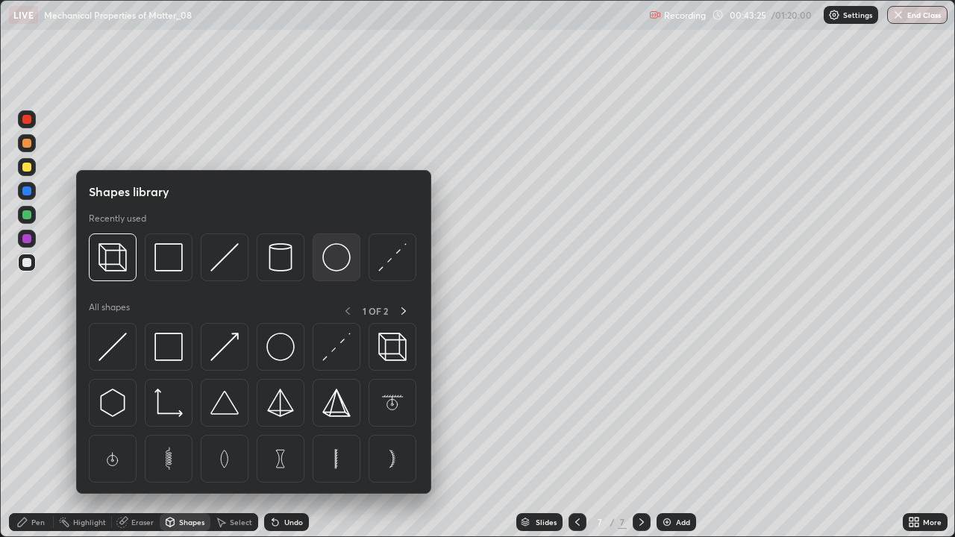
click at [328, 253] on img at bounding box center [336, 257] width 28 height 28
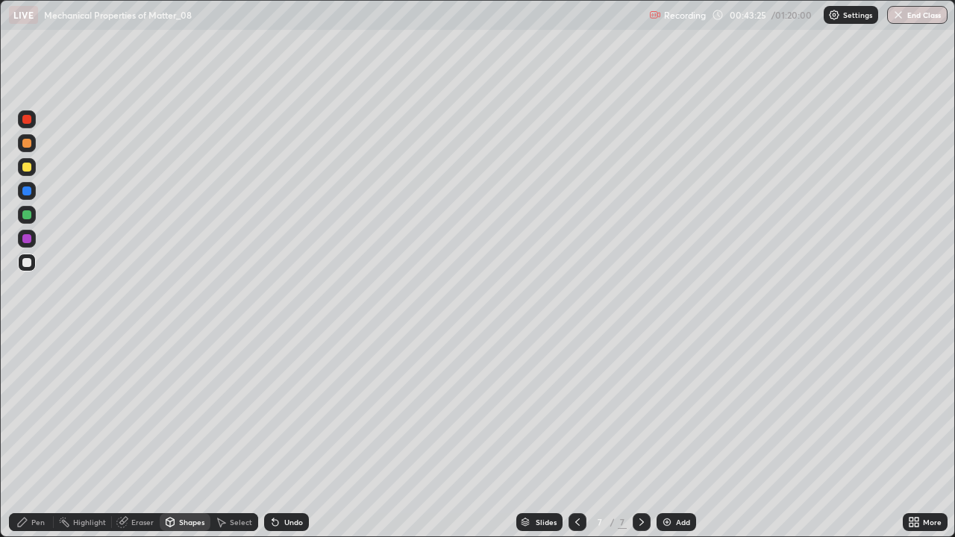
click at [27, 122] on div at bounding box center [26, 119] width 9 height 9
click at [25, 216] on div at bounding box center [26, 214] width 9 height 9
click at [182, 436] on div "Shapes" at bounding box center [191, 521] width 25 height 7
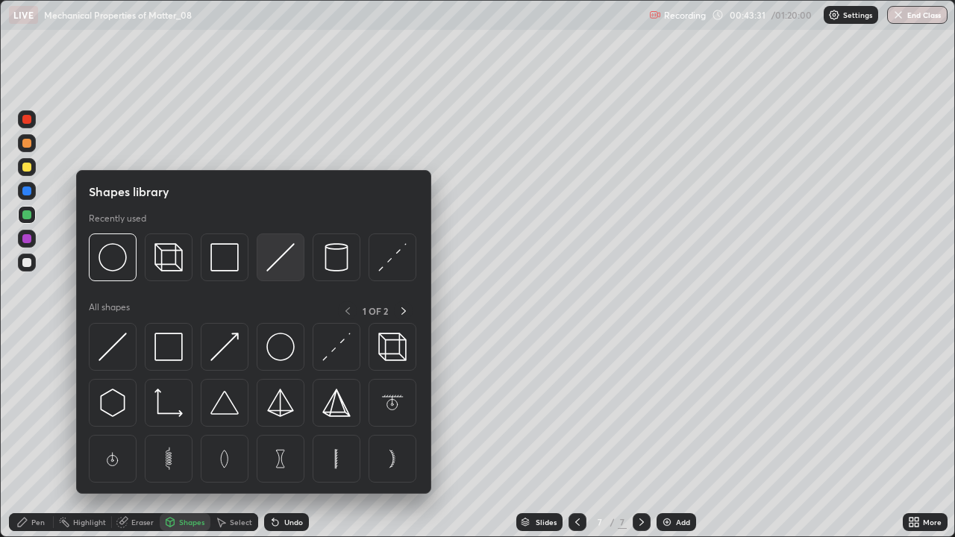
click at [277, 263] on img at bounding box center [280, 257] width 28 height 28
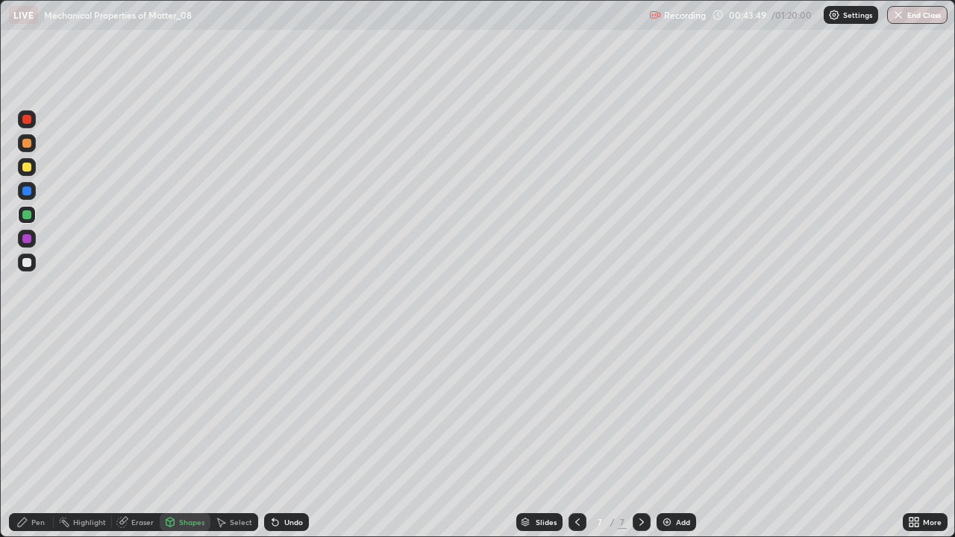
click at [134, 436] on div "Eraser" at bounding box center [142, 521] width 22 height 7
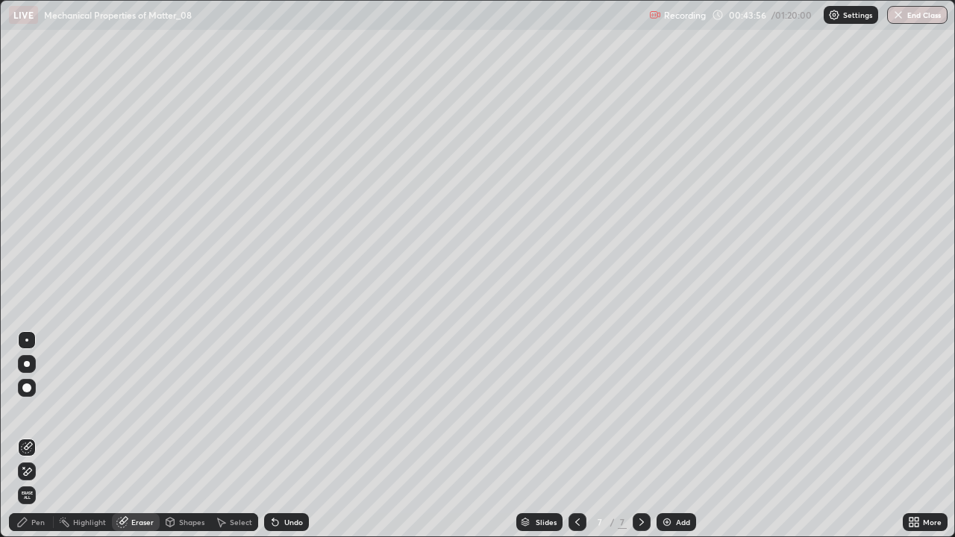
click at [30, 436] on div "Pen" at bounding box center [31, 522] width 45 height 18
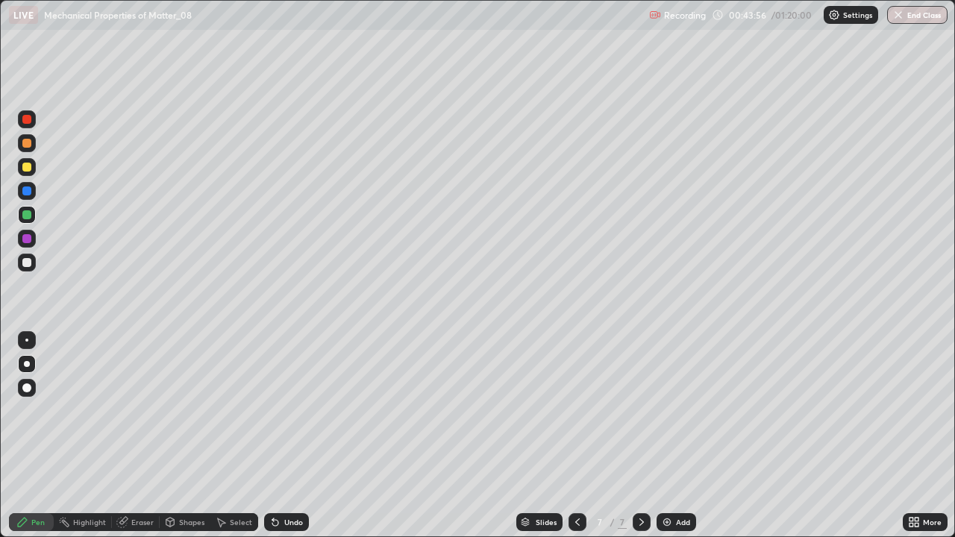
click at [30, 264] on div at bounding box center [26, 262] width 9 height 9
click at [26, 120] on div at bounding box center [26, 119] width 9 height 9
